Goal: Check status: Verify the current state of an ongoing process or item

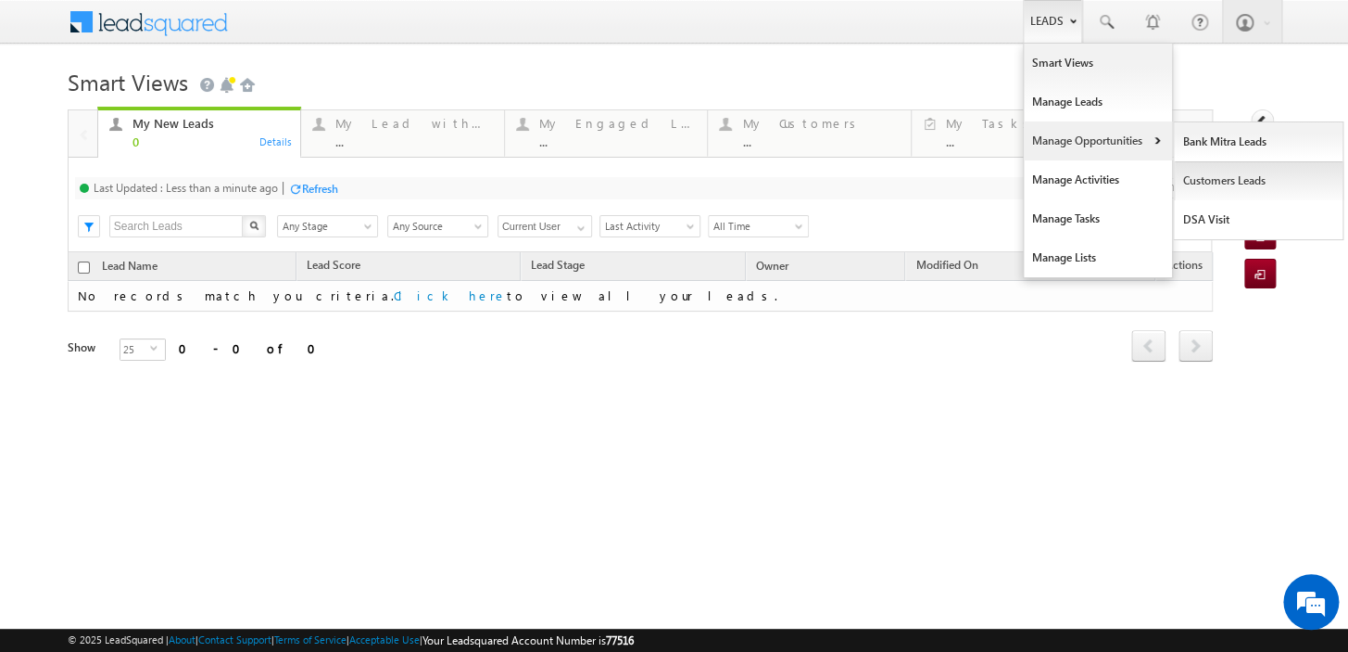
click at [1214, 178] on link "Customers Leads" at bounding box center [1259, 180] width 170 height 39
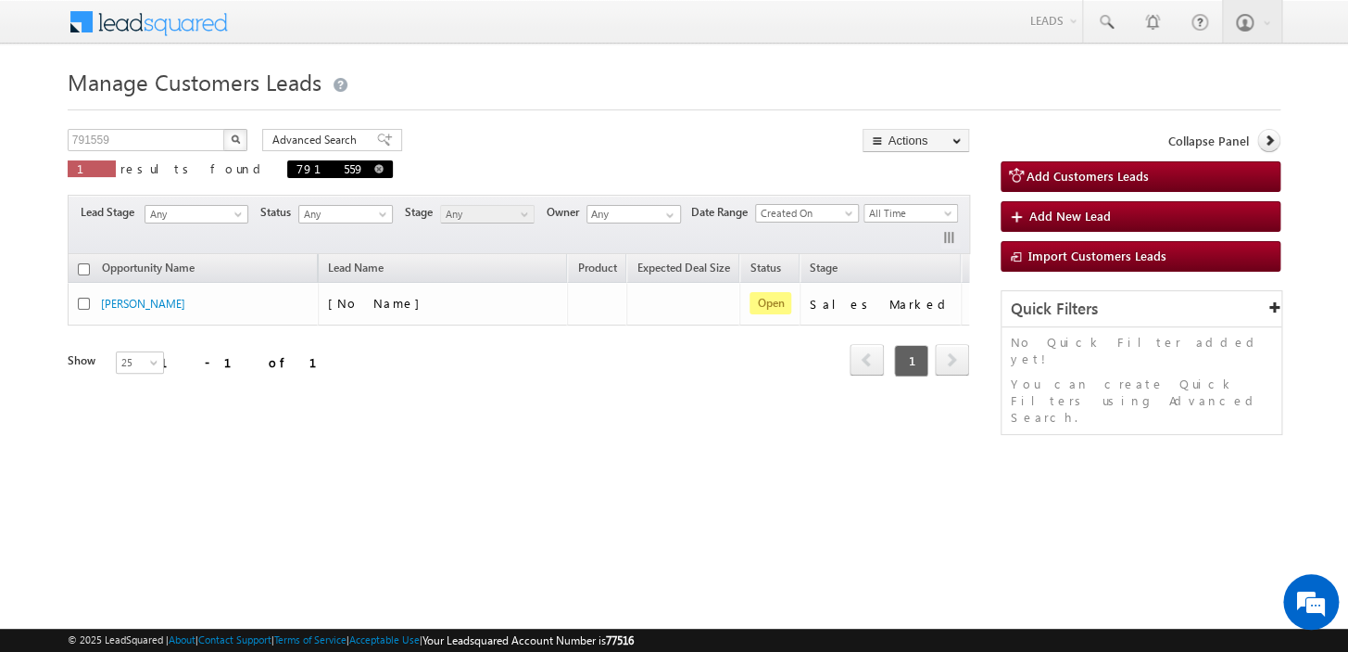
click at [374, 171] on span at bounding box center [378, 168] width 9 height 9
type input "Search Customers Leads"
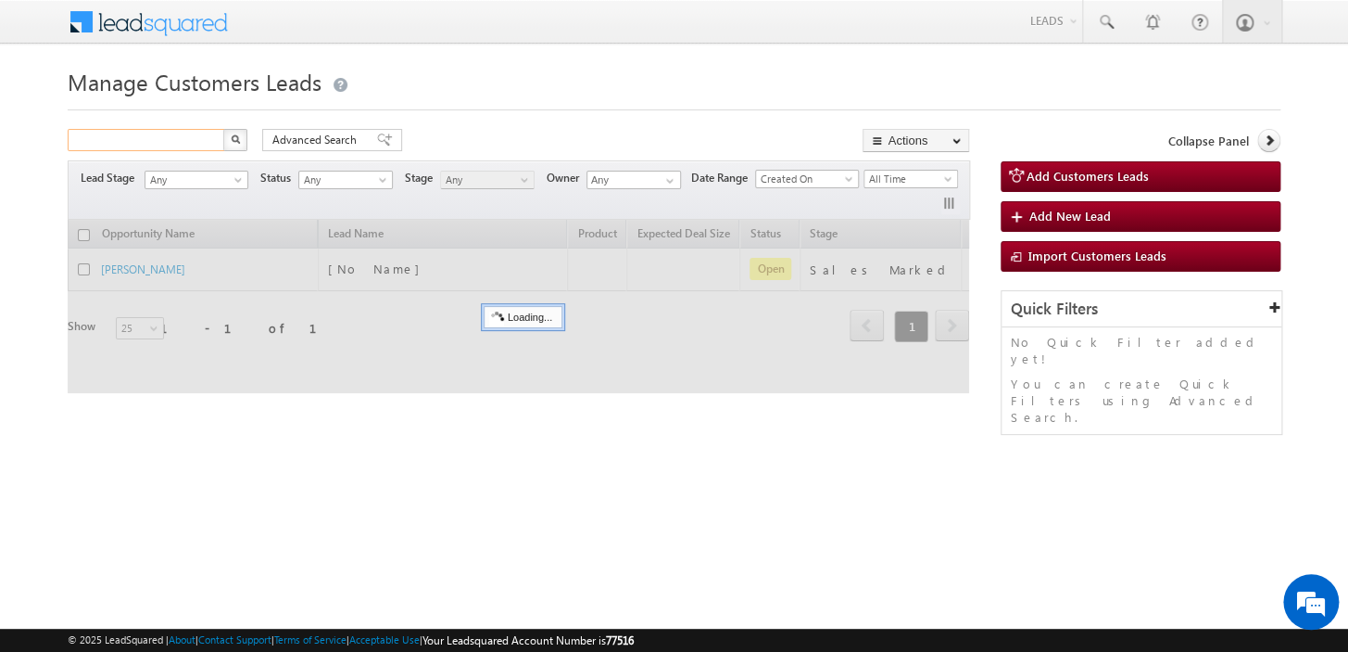
click at [159, 146] on input "text" at bounding box center [147, 140] width 158 height 22
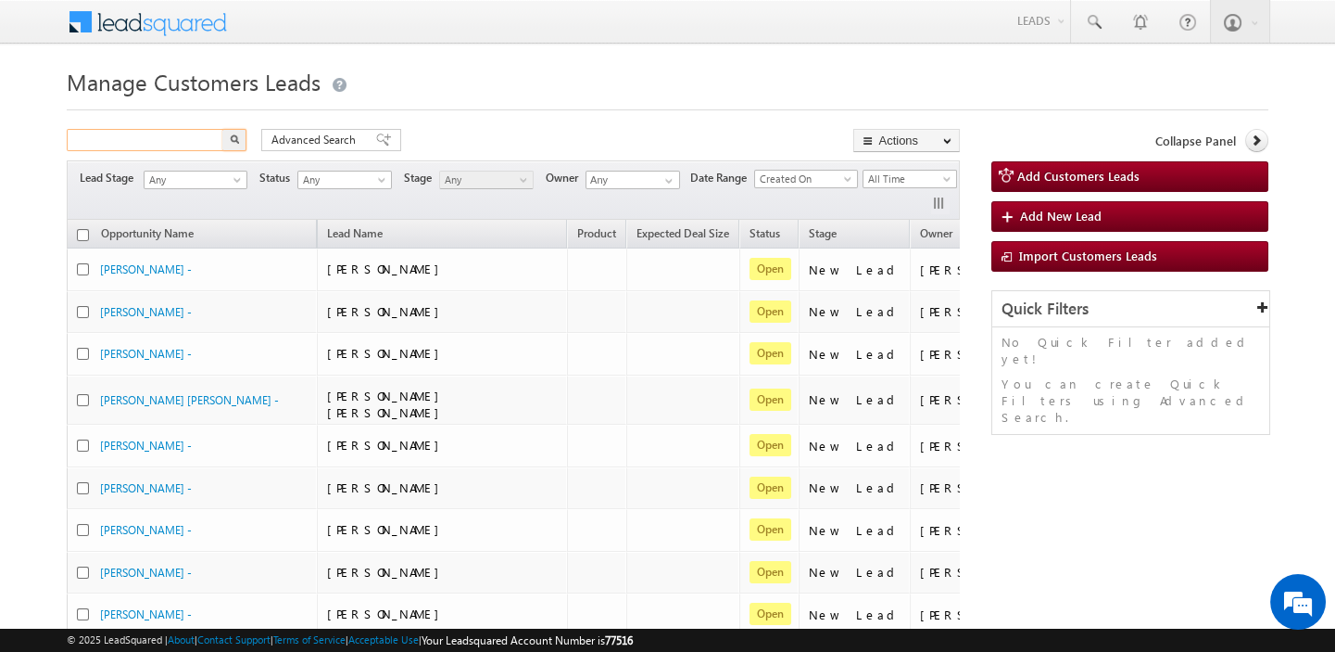
paste input "807209"
type input "807209"
click at [241, 142] on button "button" at bounding box center [234, 140] width 24 height 22
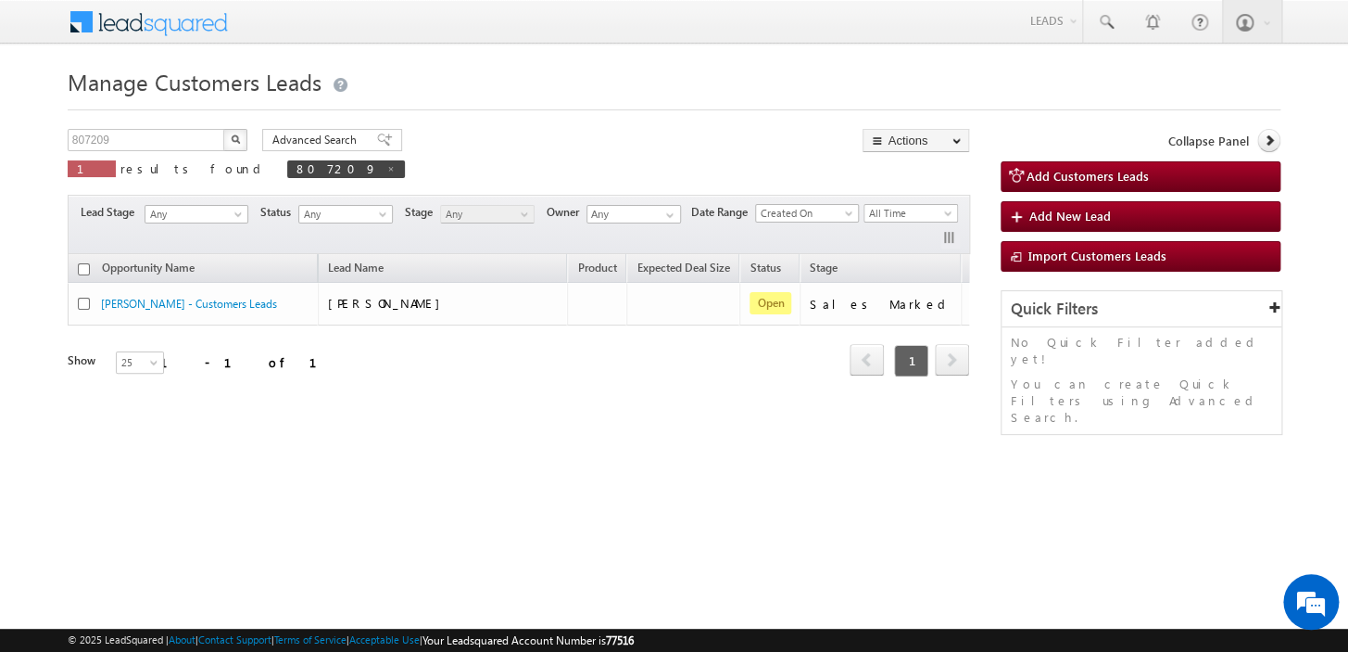
scroll to position [0, 61]
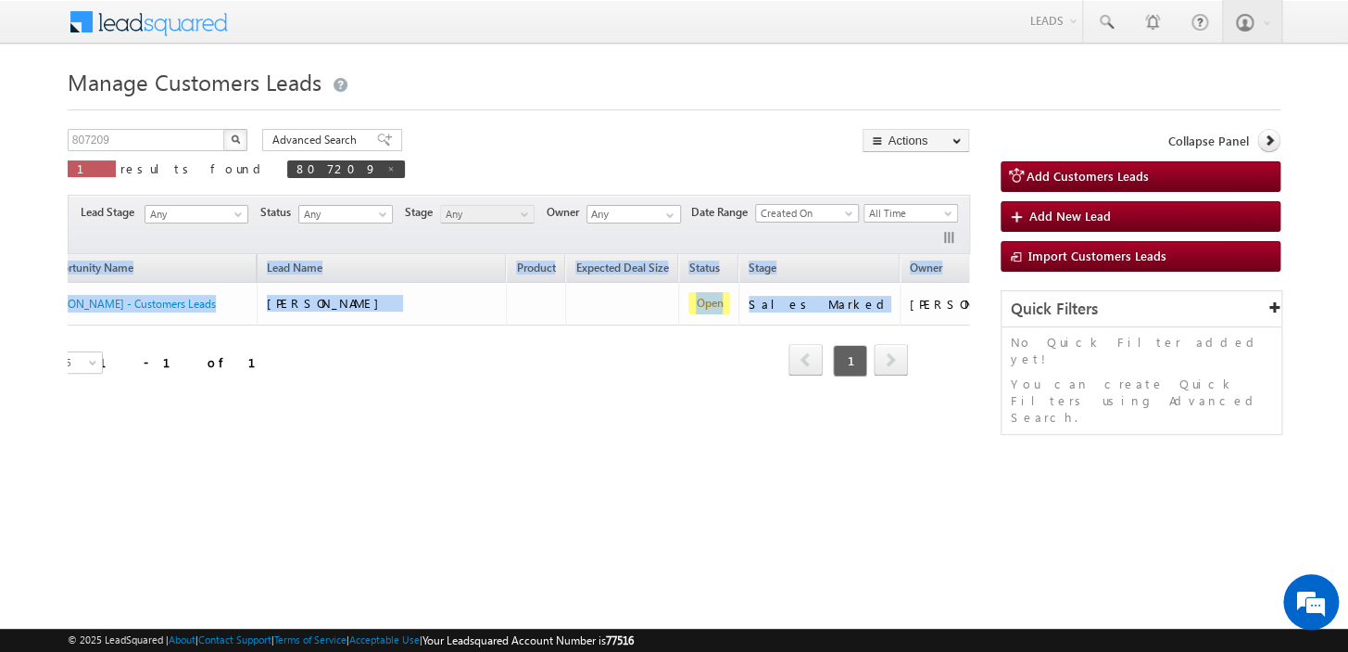
drag, startPoint x: 889, startPoint y: 306, endPoint x: 970, endPoint y: 311, distance: 81.7
click at [970, 311] on div "807209 X 1 results found 807209 Advanced Search Advanced search results Actions…" at bounding box center [675, 291] width 1214 height 324
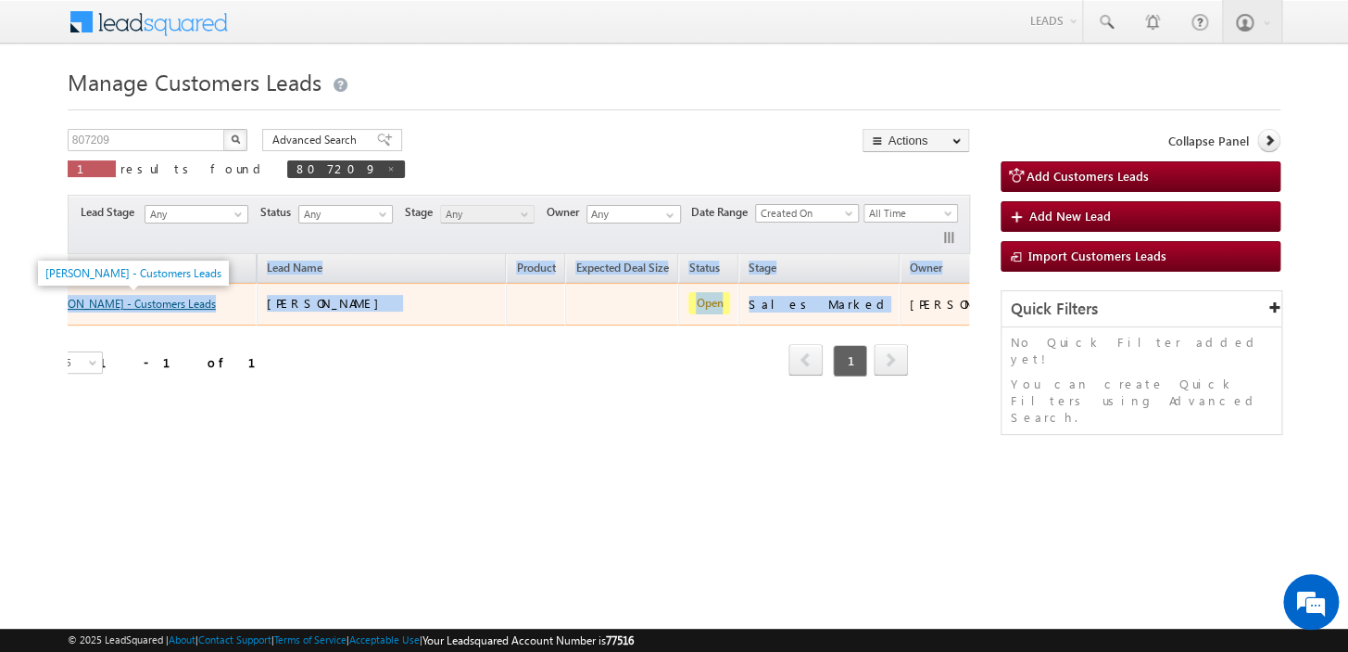
click at [167, 307] on link "[PERSON_NAME] - Customers Leads" at bounding box center [128, 304] width 176 height 14
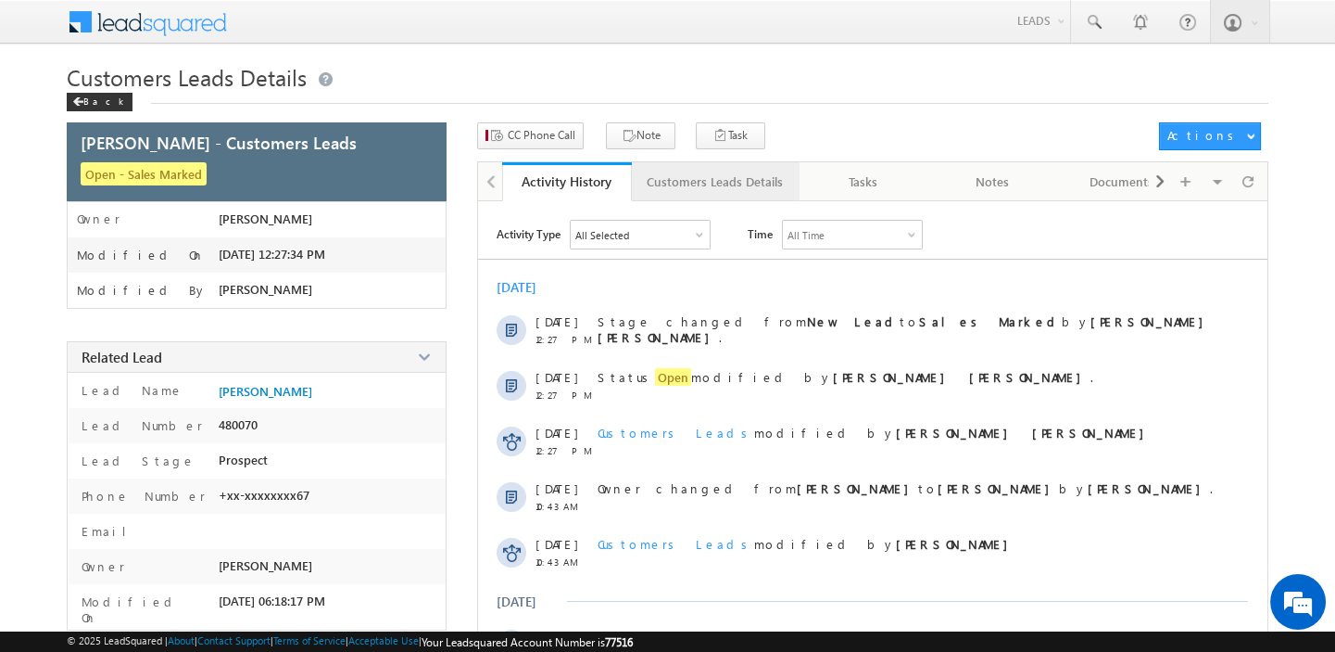
click at [741, 185] on div "Customers Leads Details" at bounding box center [715, 182] width 136 height 22
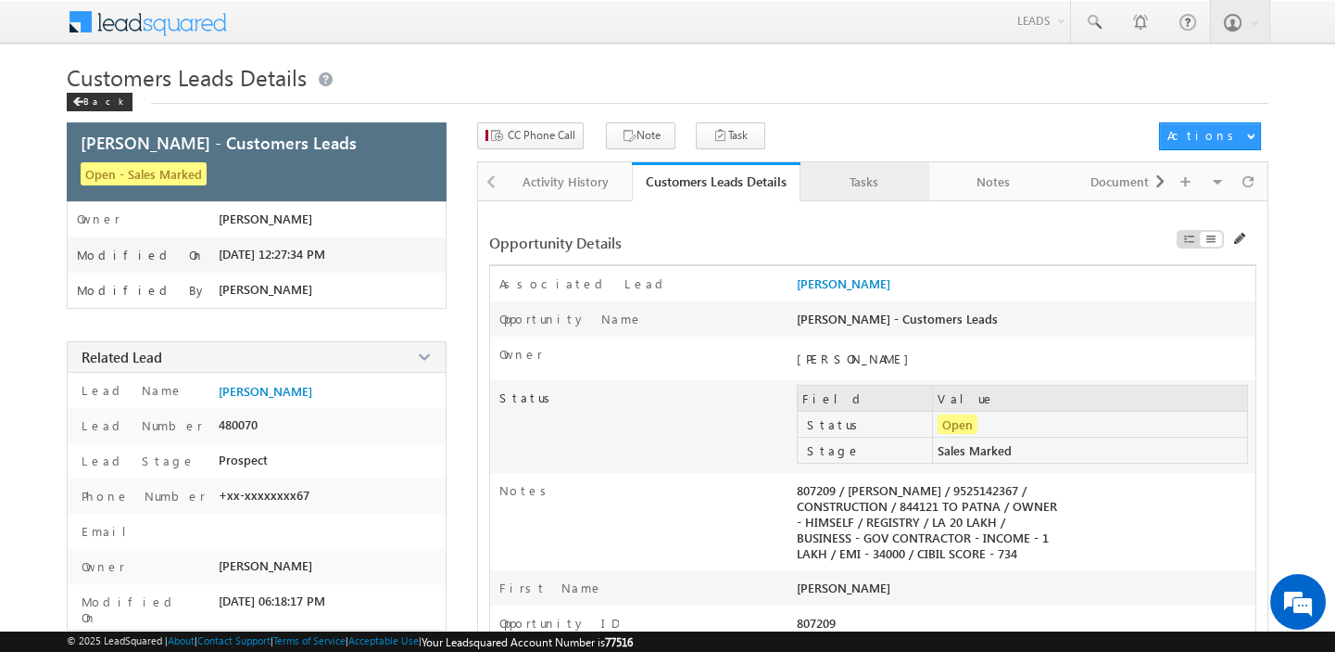
click at [883, 185] on div "Tasks" at bounding box center [865, 182] width 98 height 22
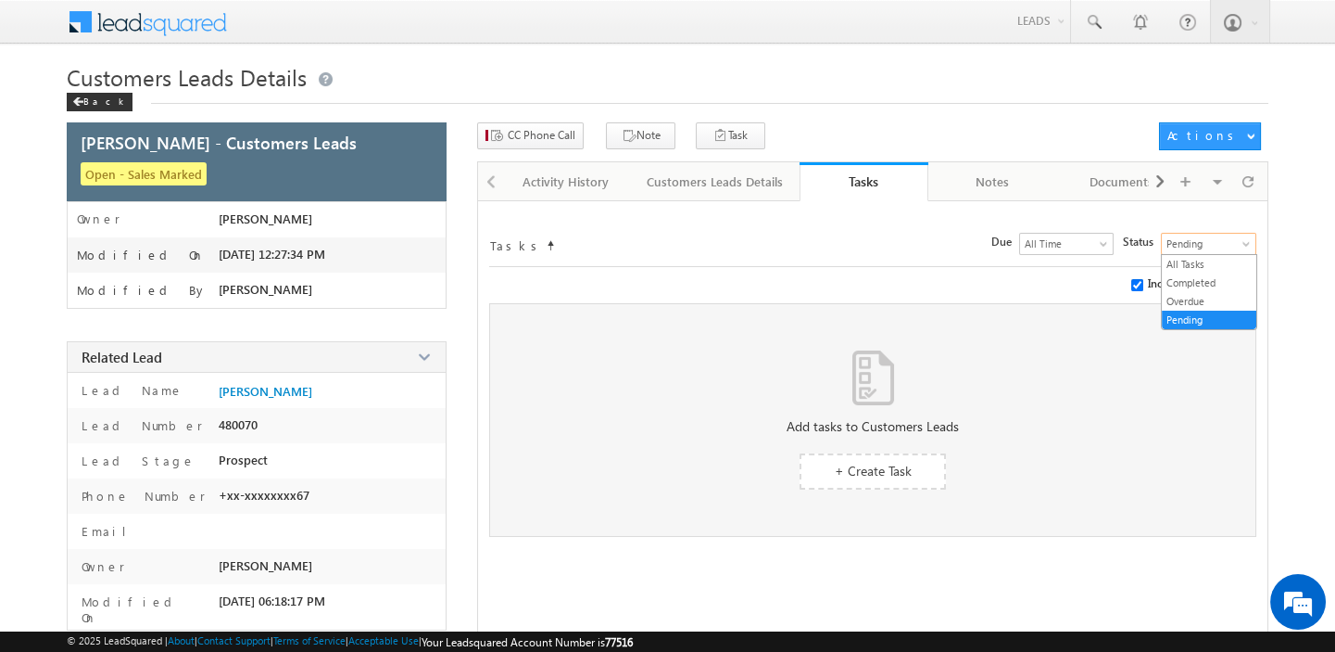
click at [1183, 246] on span "Pending" at bounding box center [1206, 243] width 89 height 17
click at [1198, 266] on link "All Tasks" at bounding box center [1209, 264] width 95 height 17
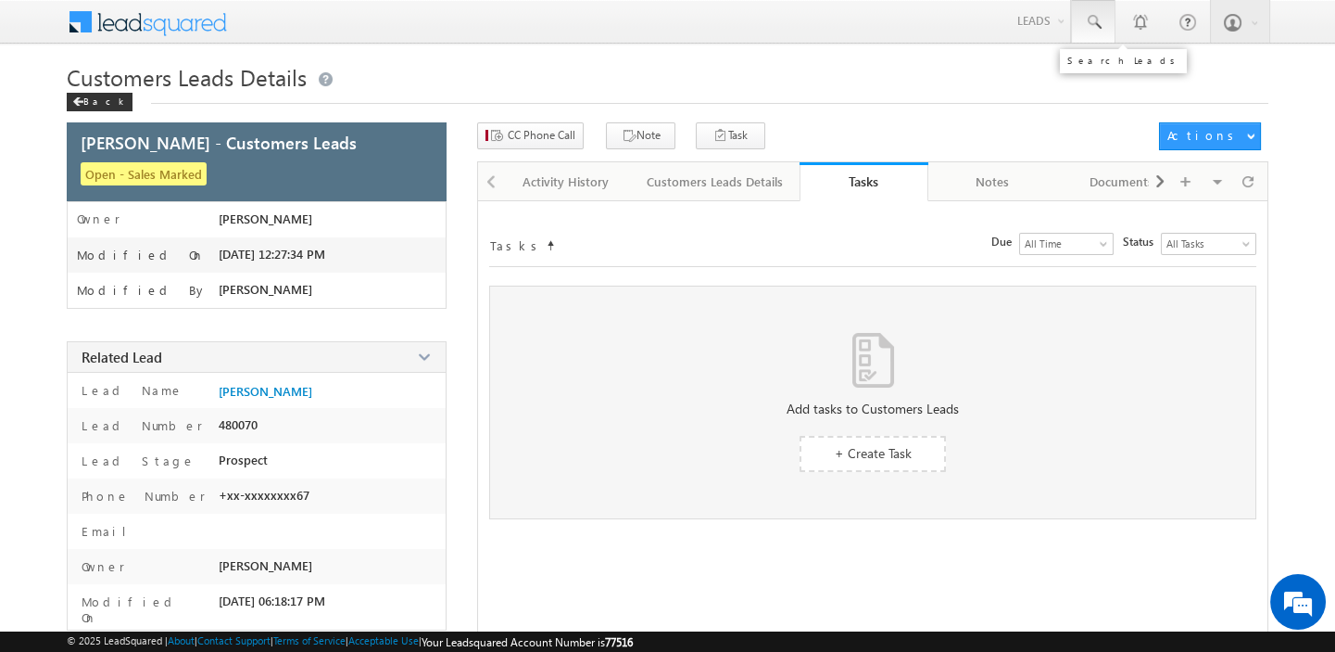
click at [1091, 24] on span at bounding box center [1093, 22] width 19 height 19
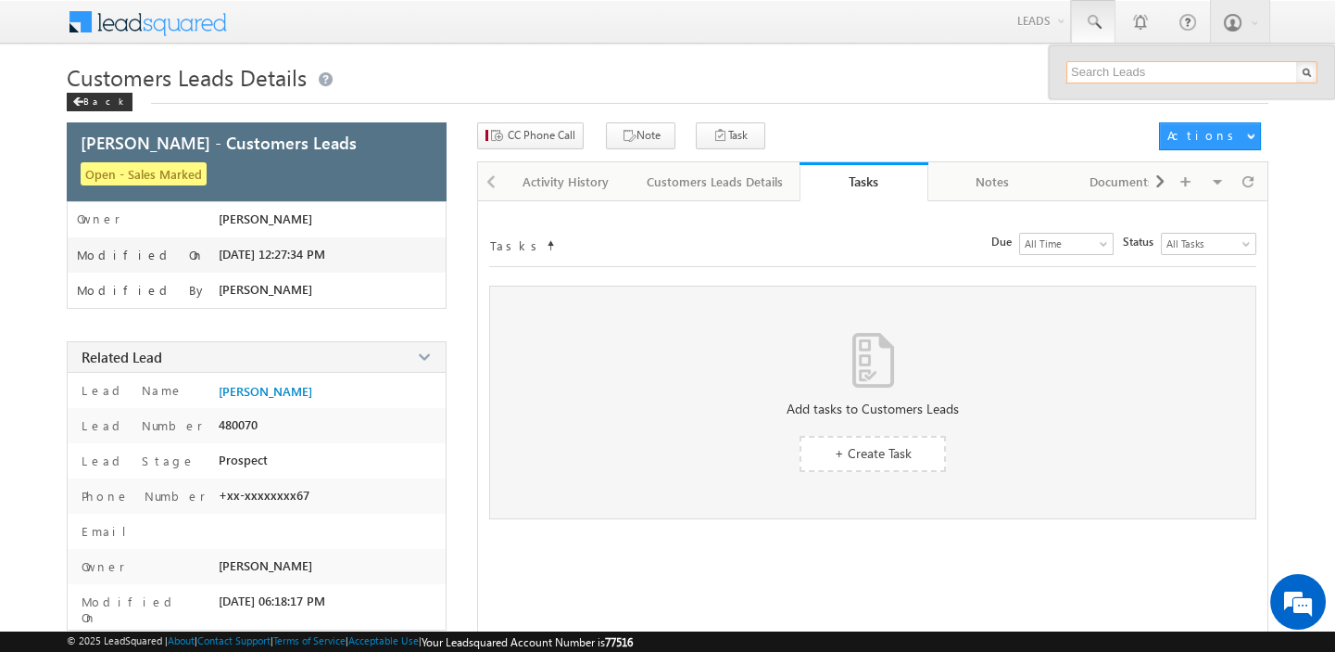
click at [1135, 70] on input "text" at bounding box center [1192, 72] width 251 height 22
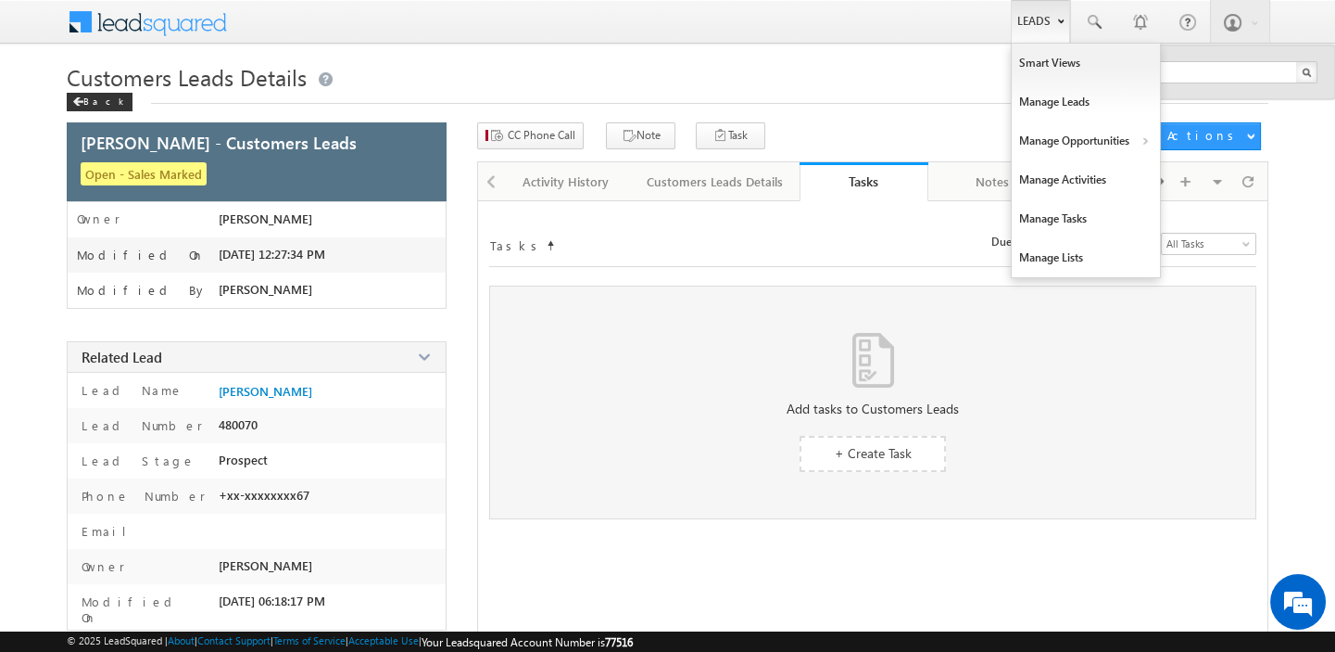
click at [1057, 22] on b at bounding box center [1060, 19] width 6 height 11
click at [1079, 57] on link "Smart Views" at bounding box center [1086, 63] width 148 height 39
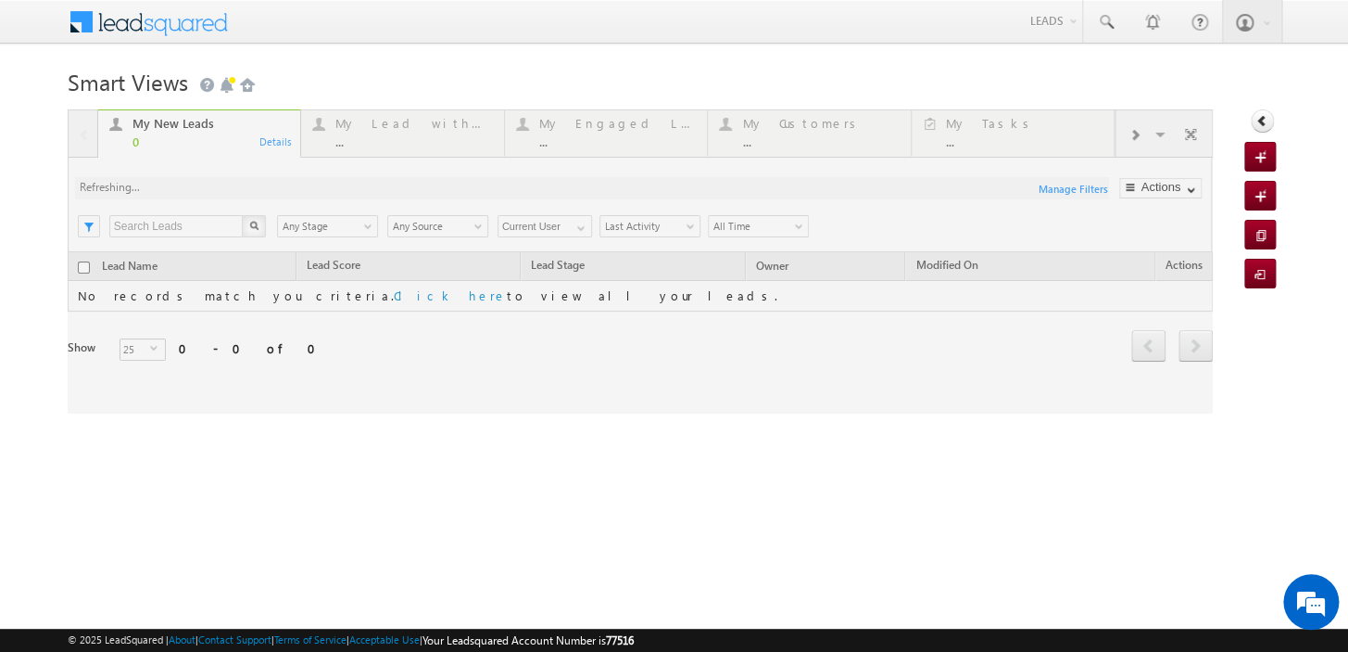
click at [187, 221] on div at bounding box center [640, 261] width 1145 height 304
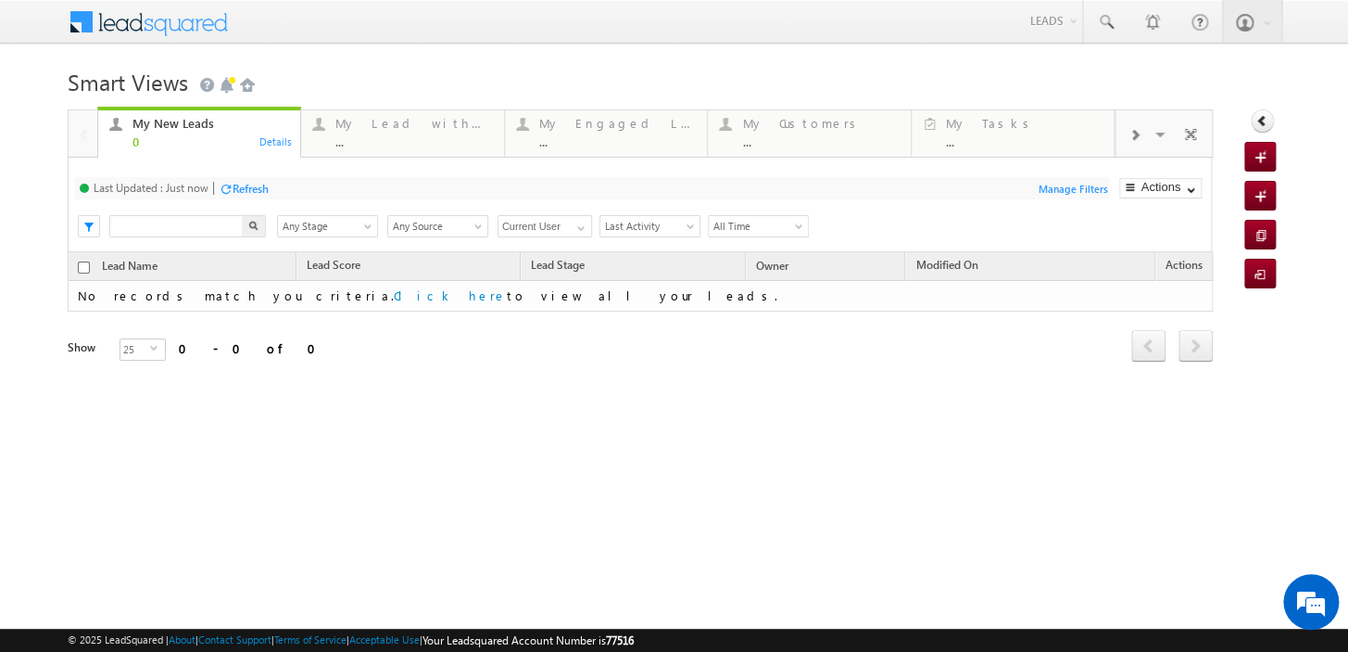
click at [219, 221] on input "text" at bounding box center [176, 226] width 134 height 22
paste input "807232"
type input "807232"
click at [250, 218] on div "My New Leads 0 Details My Lead with Pending Tasks ... Details My Engaged Lead .…" at bounding box center [640, 261] width 1145 height 304
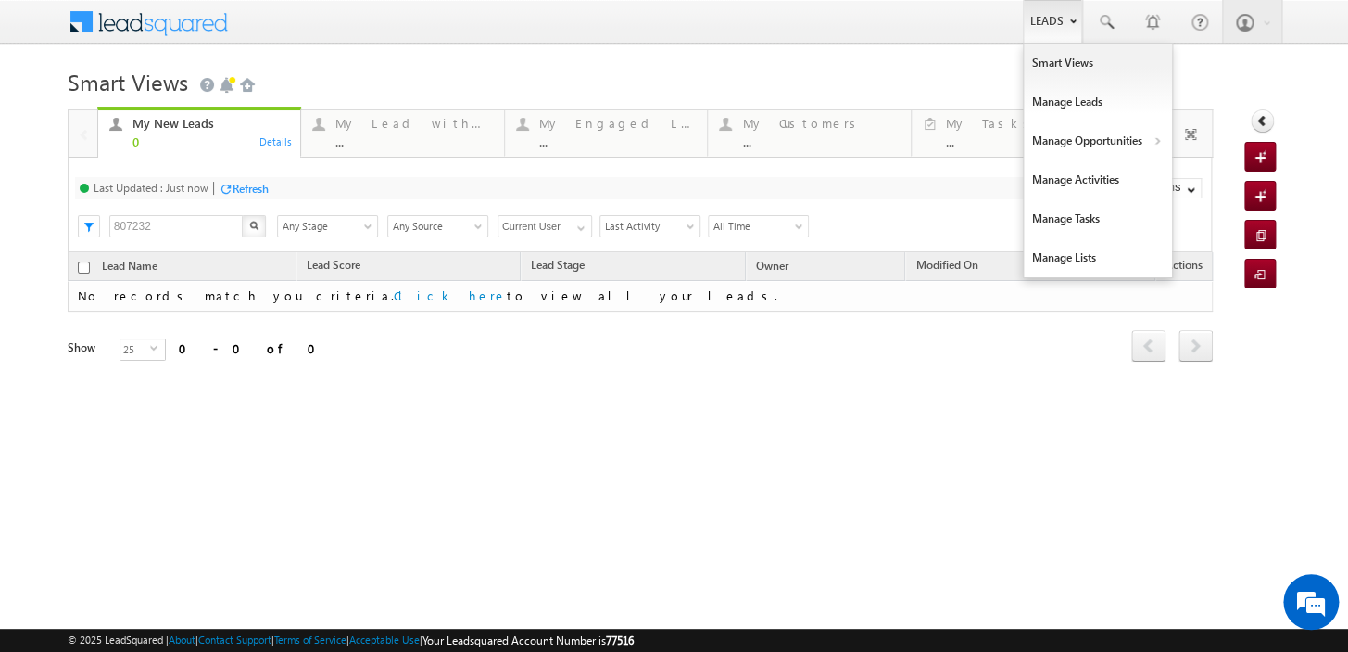
click at [1058, 27] on link "Leads" at bounding box center [1052, 21] width 59 height 43
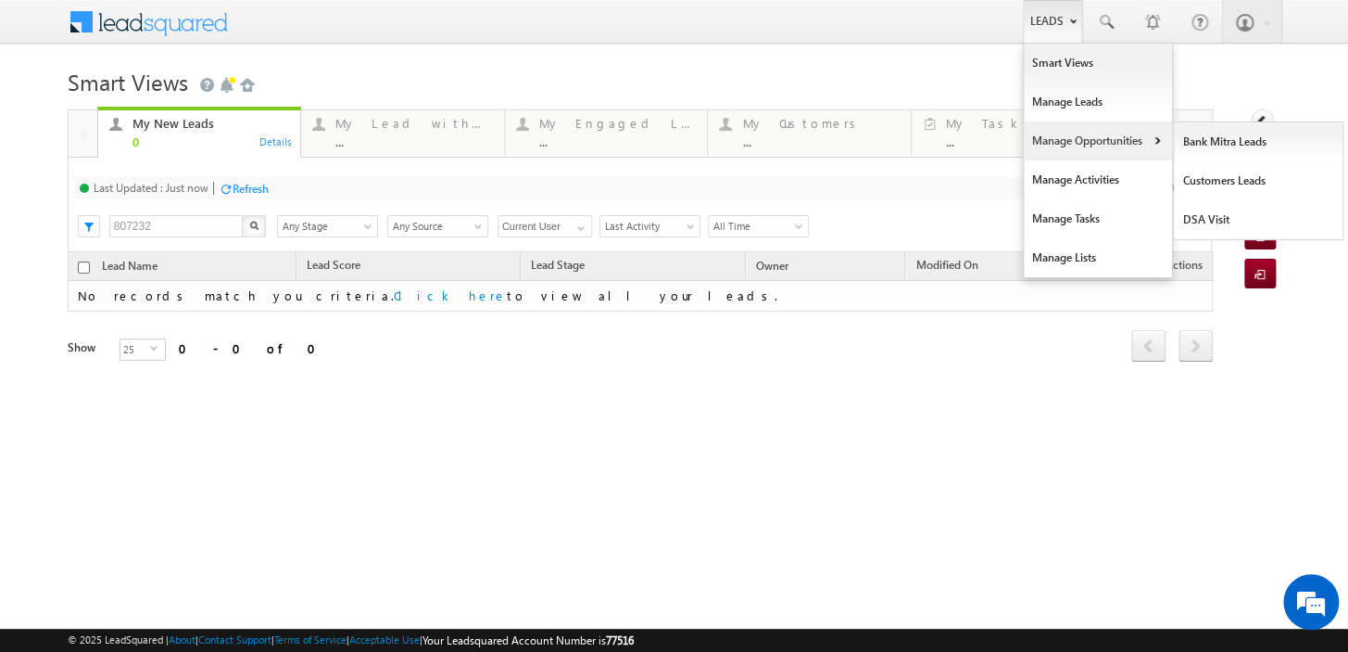
click at [1080, 139] on link "Manage Opportunities" at bounding box center [1098, 140] width 148 height 39
click at [1264, 179] on link "Customers Leads" at bounding box center [1259, 180] width 170 height 39
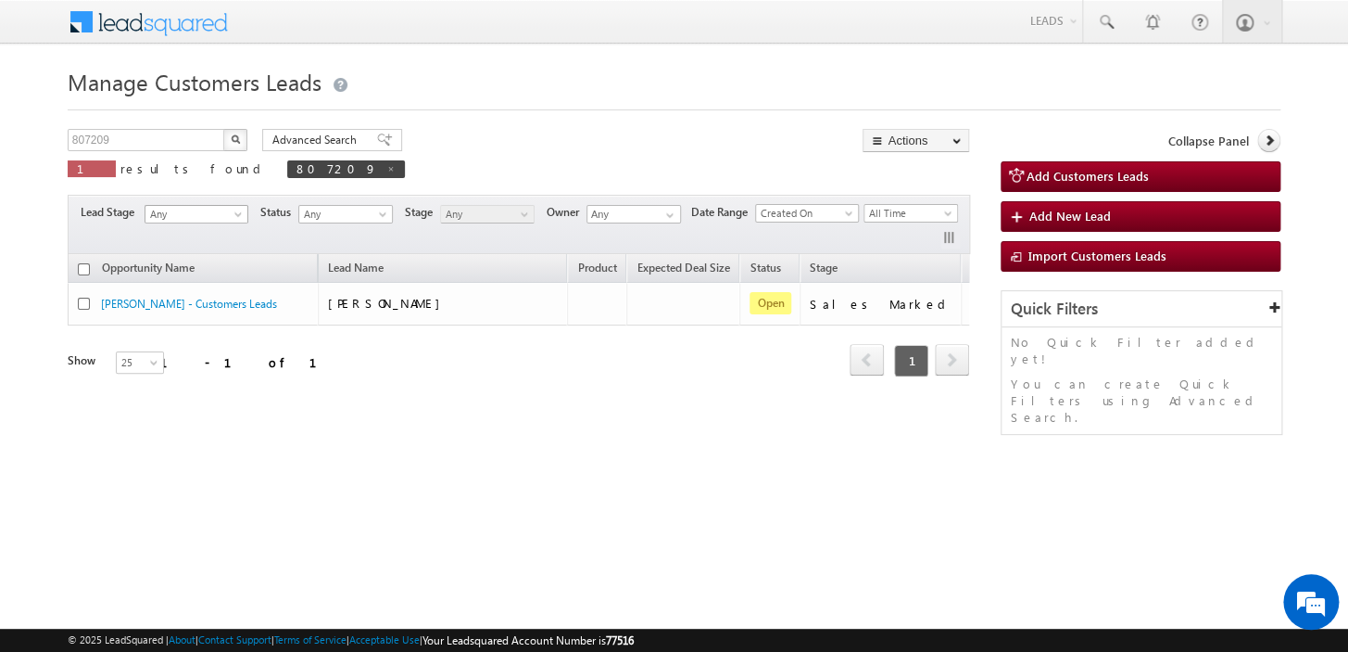
click at [182, 206] on span "Any" at bounding box center [193, 214] width 96 height 17
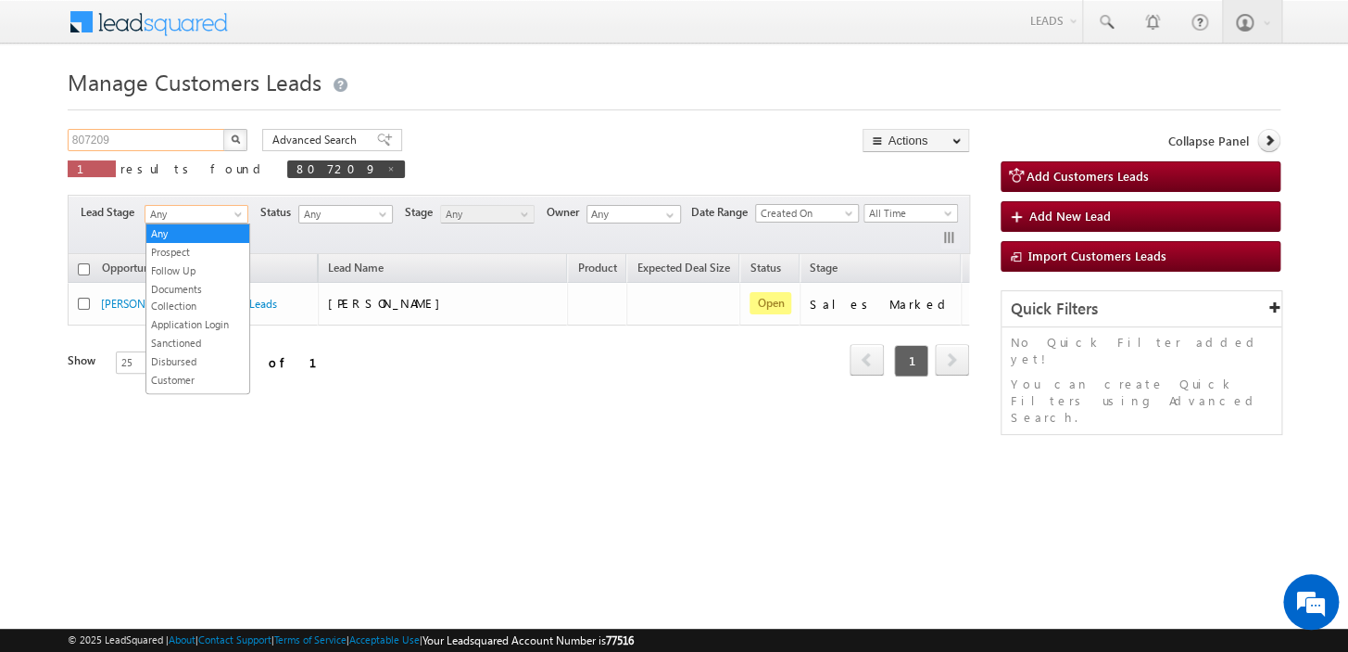
click at [179, 138] on input "807209" at bounding box center [147, 140] width 158 height 22
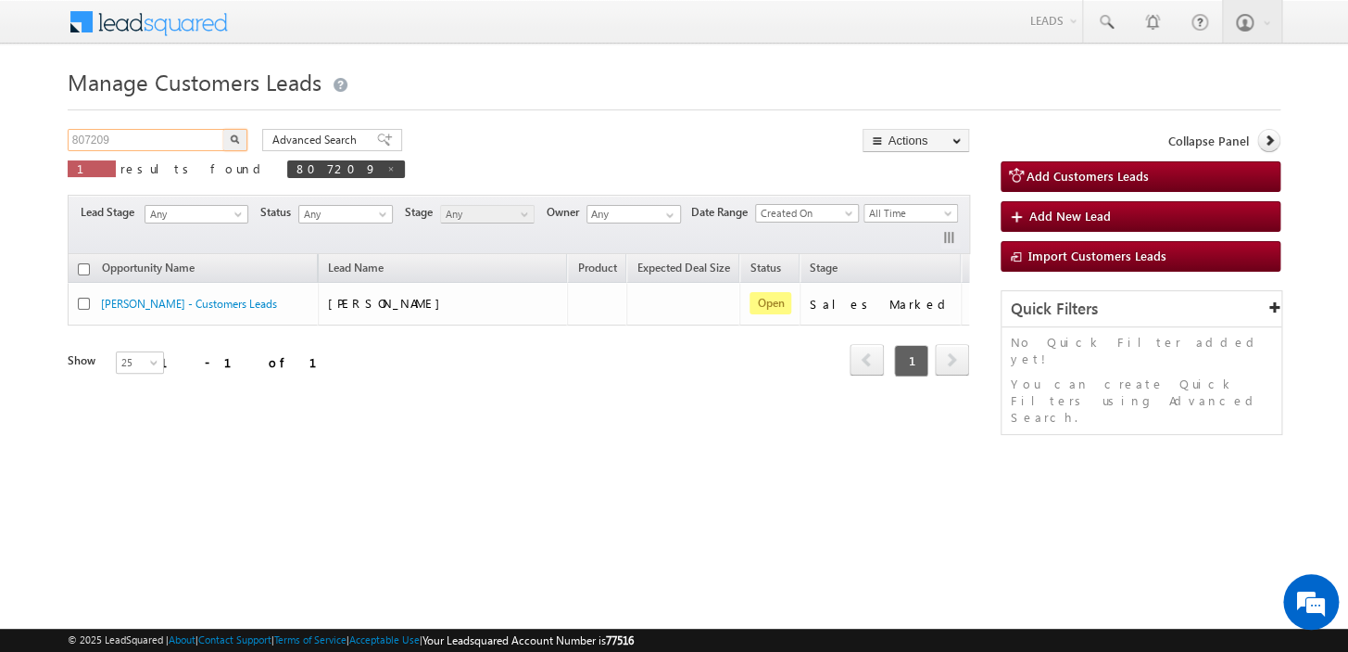
click at [179, 138] on input "807209" at bounding box center [147, 140] width 158 height 22
paste input "32"
type input "807232"
click at [244, 136] on button "button" at bounding box center [235, 140] width 24 height 22
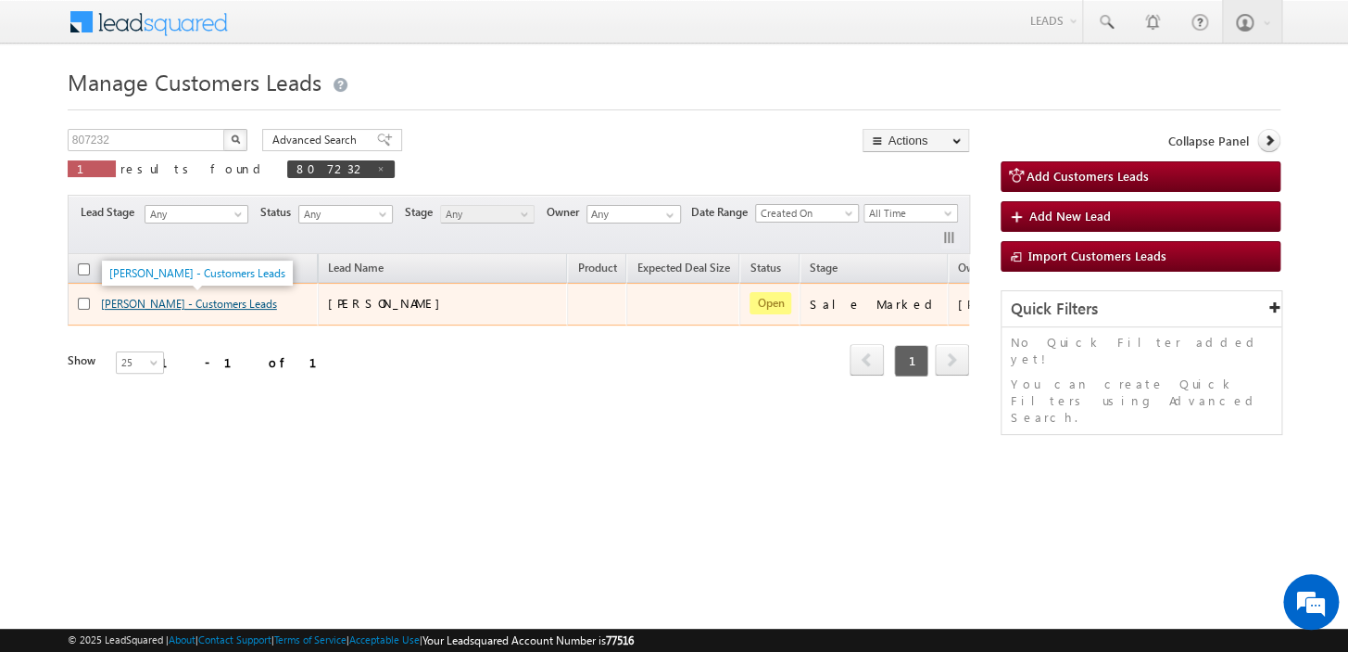
click at [157, 303] on link "[PERSON_NAME] - Customers Leads" at bounding box center [189, 304] width 176 height 14
